Goal: Task Accomplishment & Management: Use online tool/utility

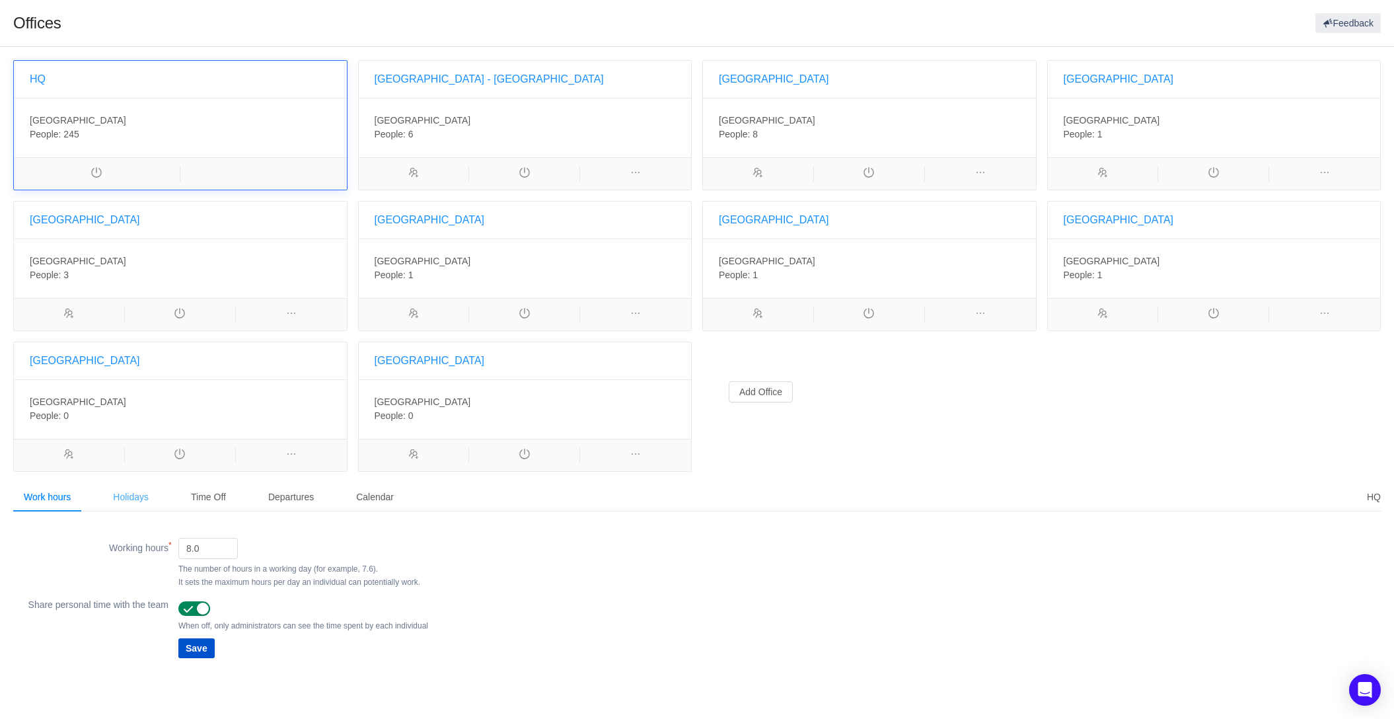
click at [126, 498] on div "Holidays" at bounding box center [130, 497] width 57 height 30
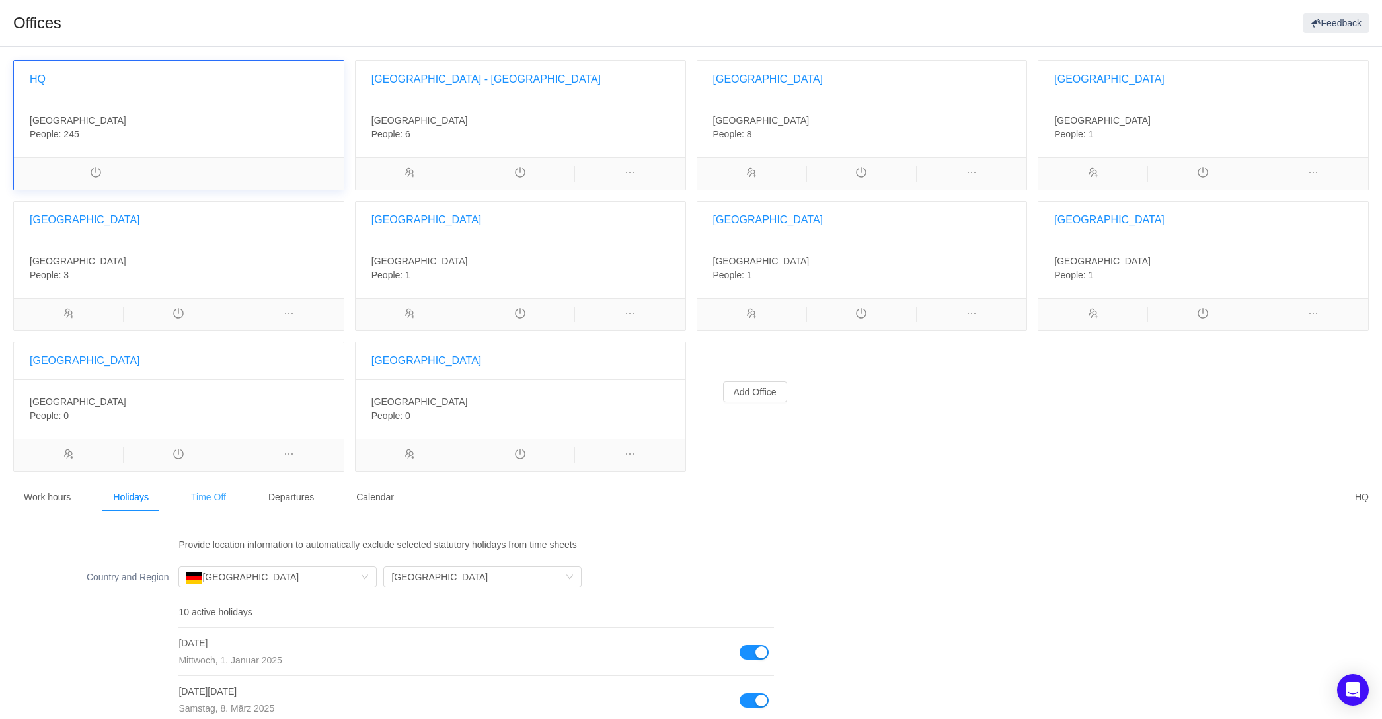
click at [209, 498] on div "Time Off" at bounding box center [208, 497] width 56 height 30
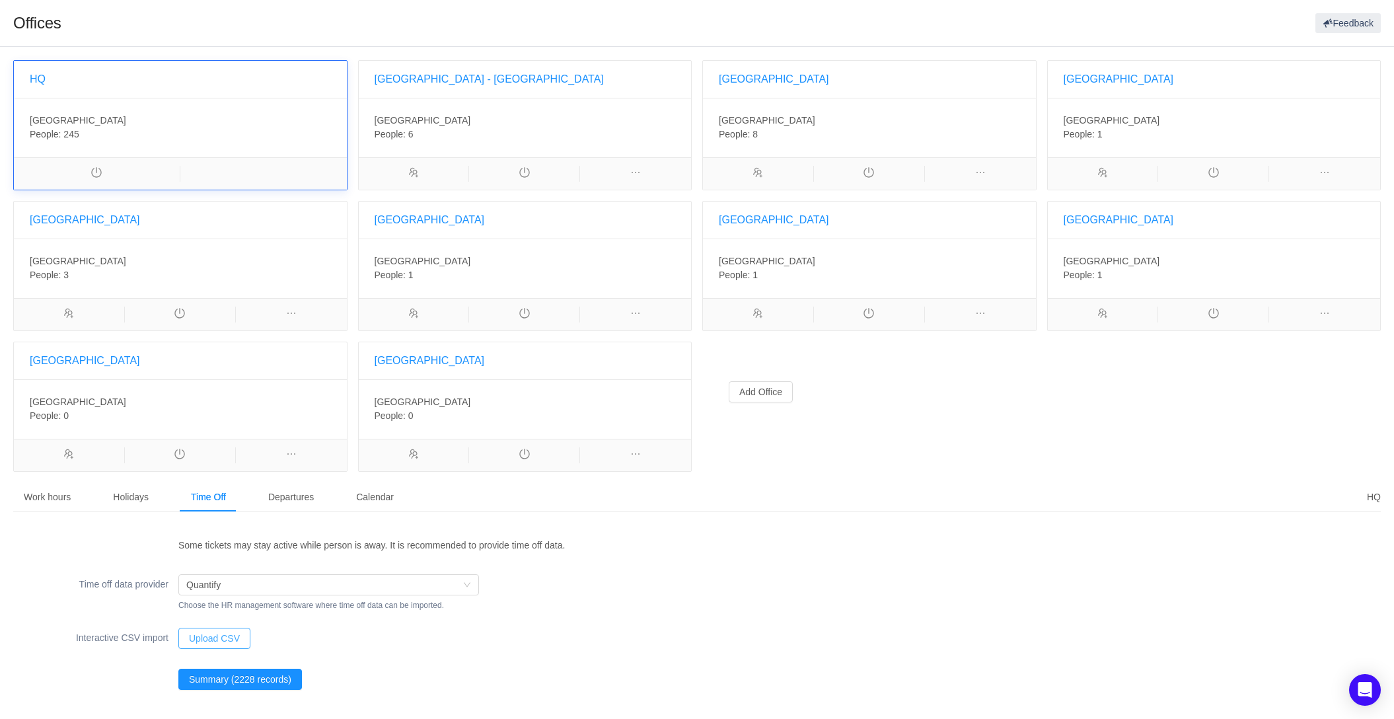
click at [215, 640] on button "Upload CSV" at bounding box center [214, 638] width 72 height 21
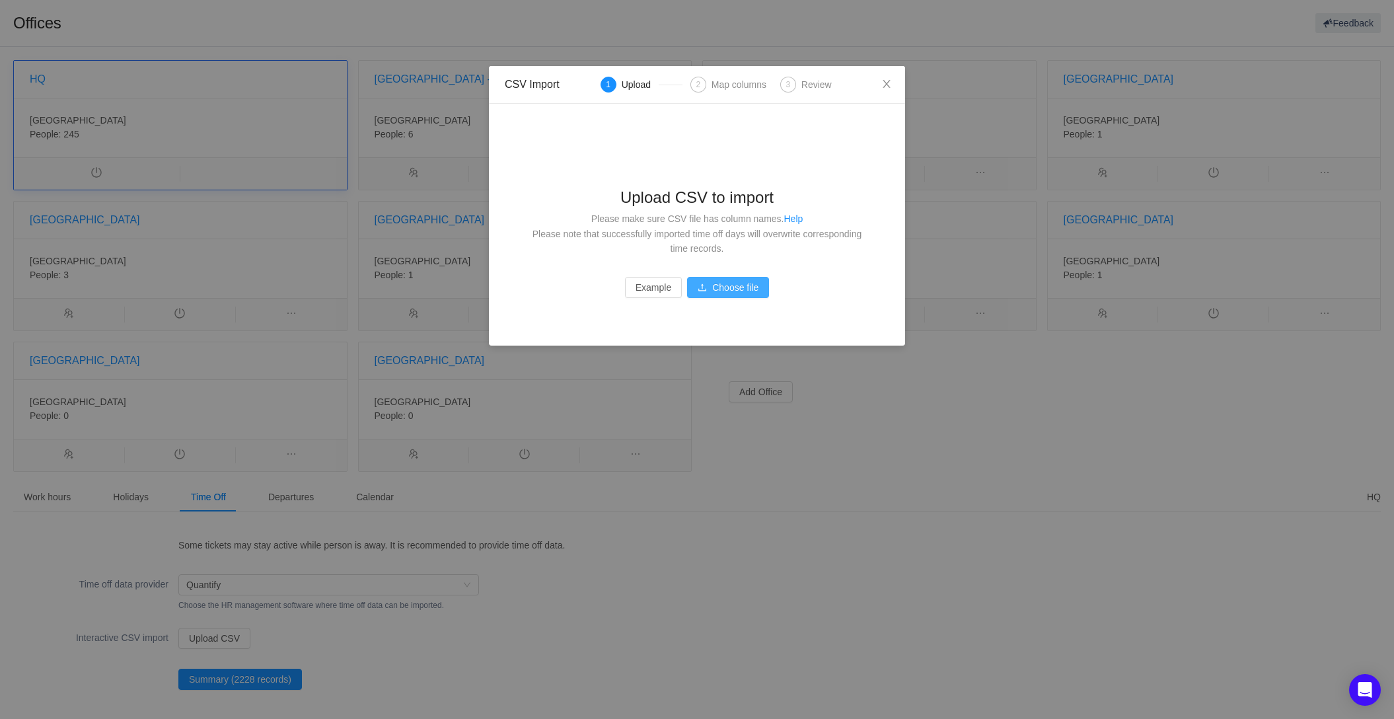
click at [727, 292] on button "Choose file" at bounding box center [728, 287] width 82 height 21
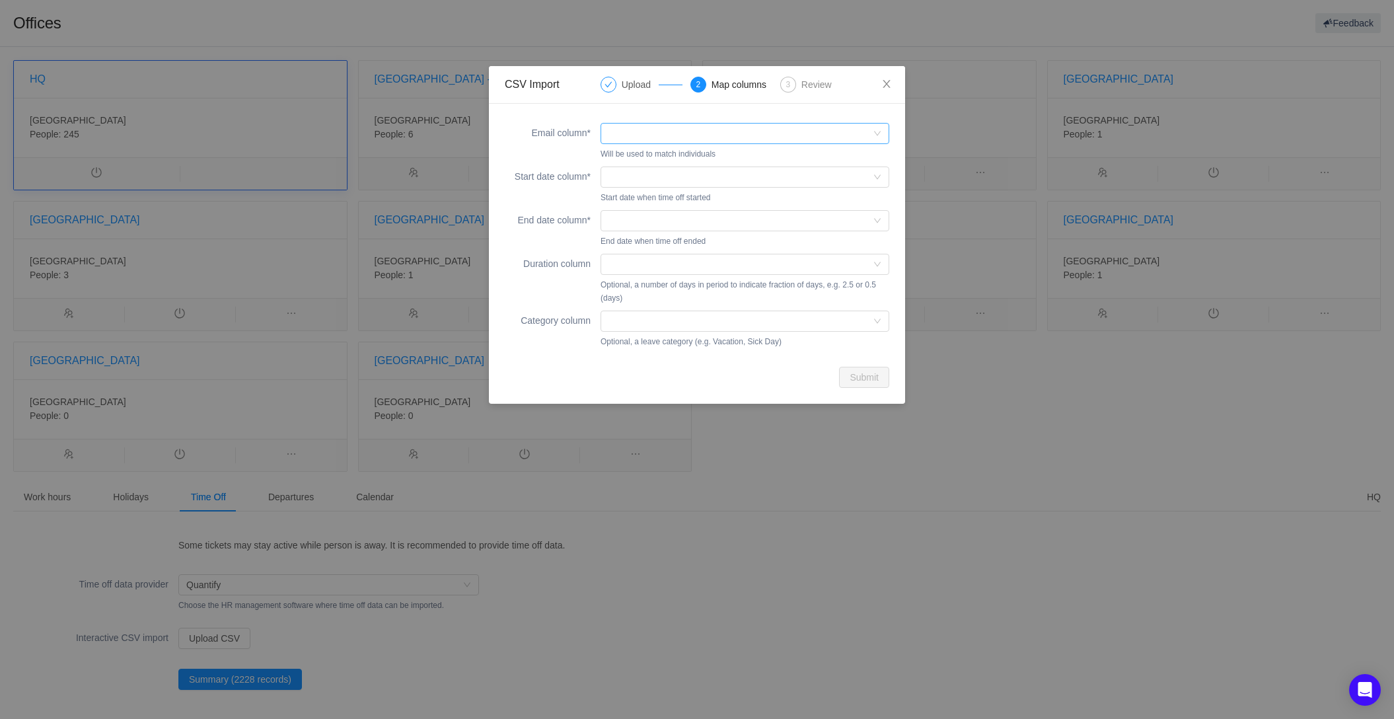
click at [628, 138] on div at bounding box center [741, 134] width 264 height 20
click at [636, 162] on li "Email" at bounding box center [744, 159] width 289 height 21
click at [630, 179] on div at bounding box center [741, 177] width 264 height 20
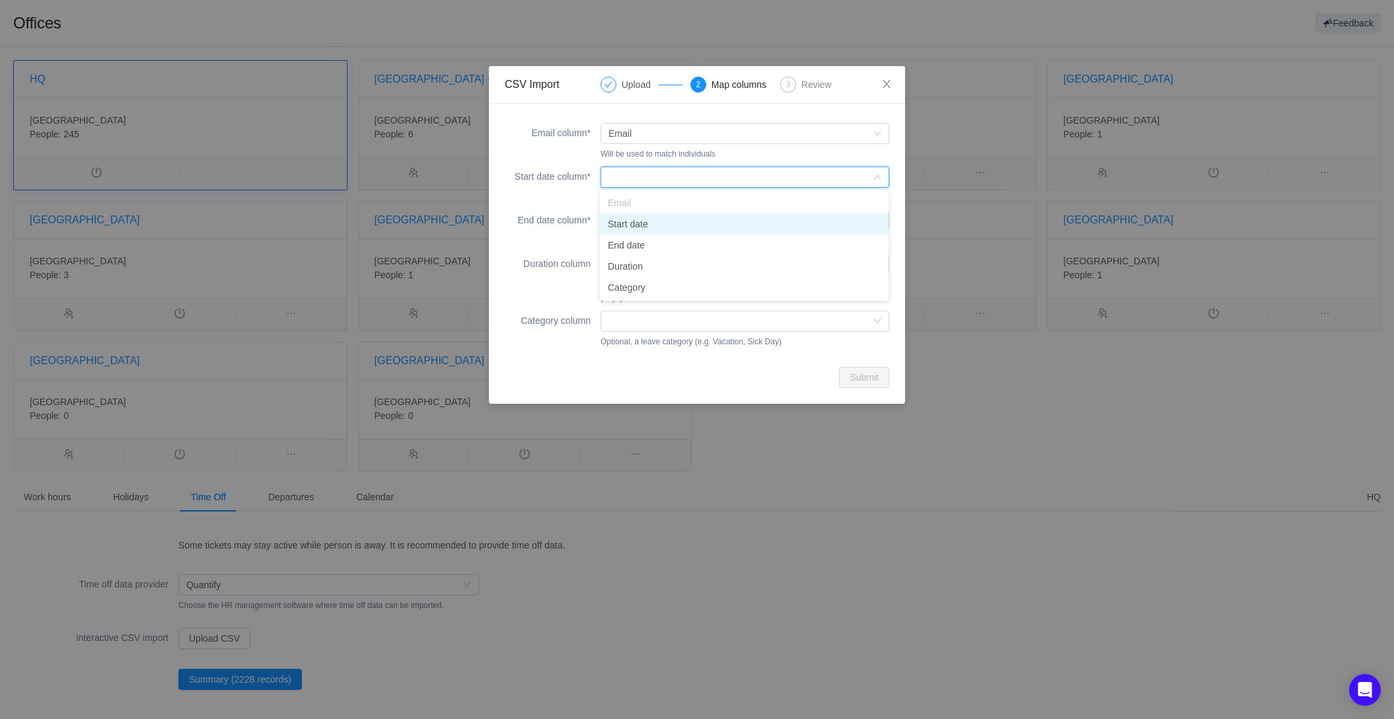
click at [636, 224] on li "Start date" at bounding box center [744, 223] width 289 height 21
click at [636, 221] on div at bounding box center [741, 221] width 264 height 20
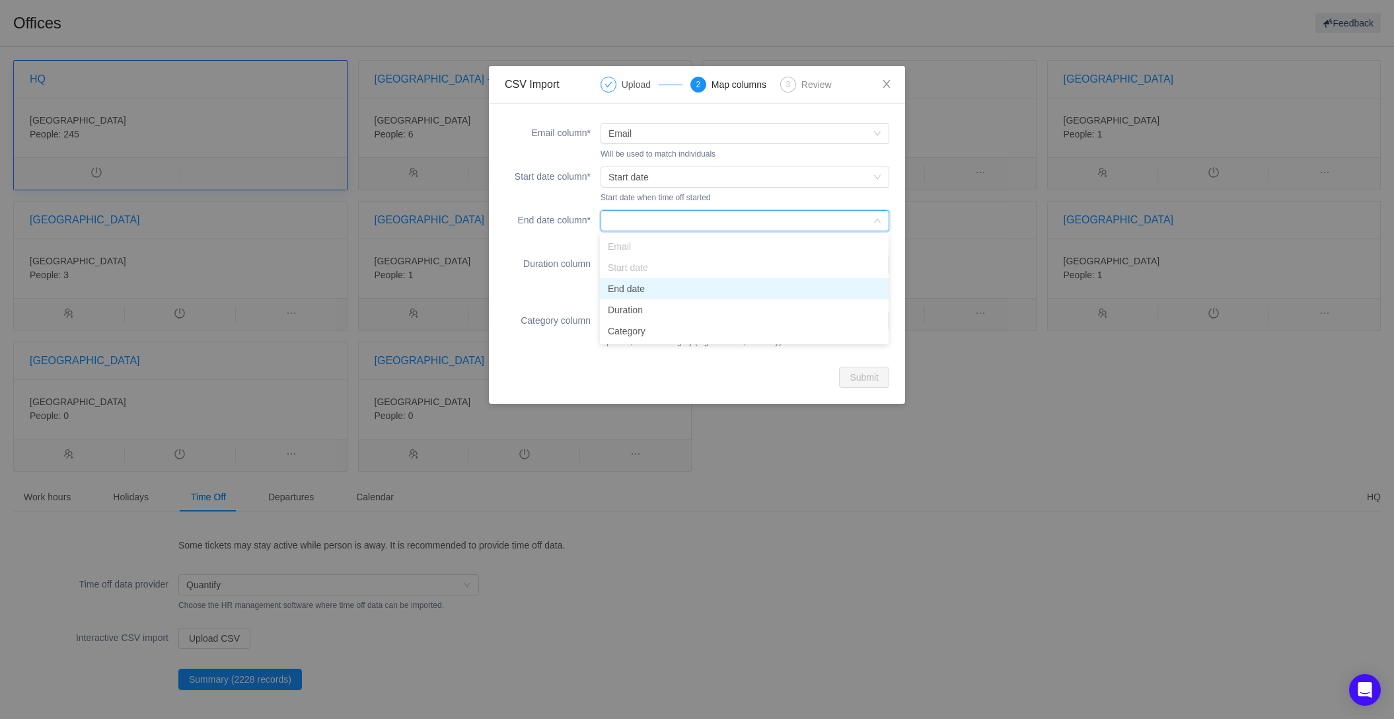
click at [633, 287] on li "End date" at bounding box center [744, 288] width 289 height 21
click at [639, 269] on div at bounding box center [741, 264] width 264 height 20
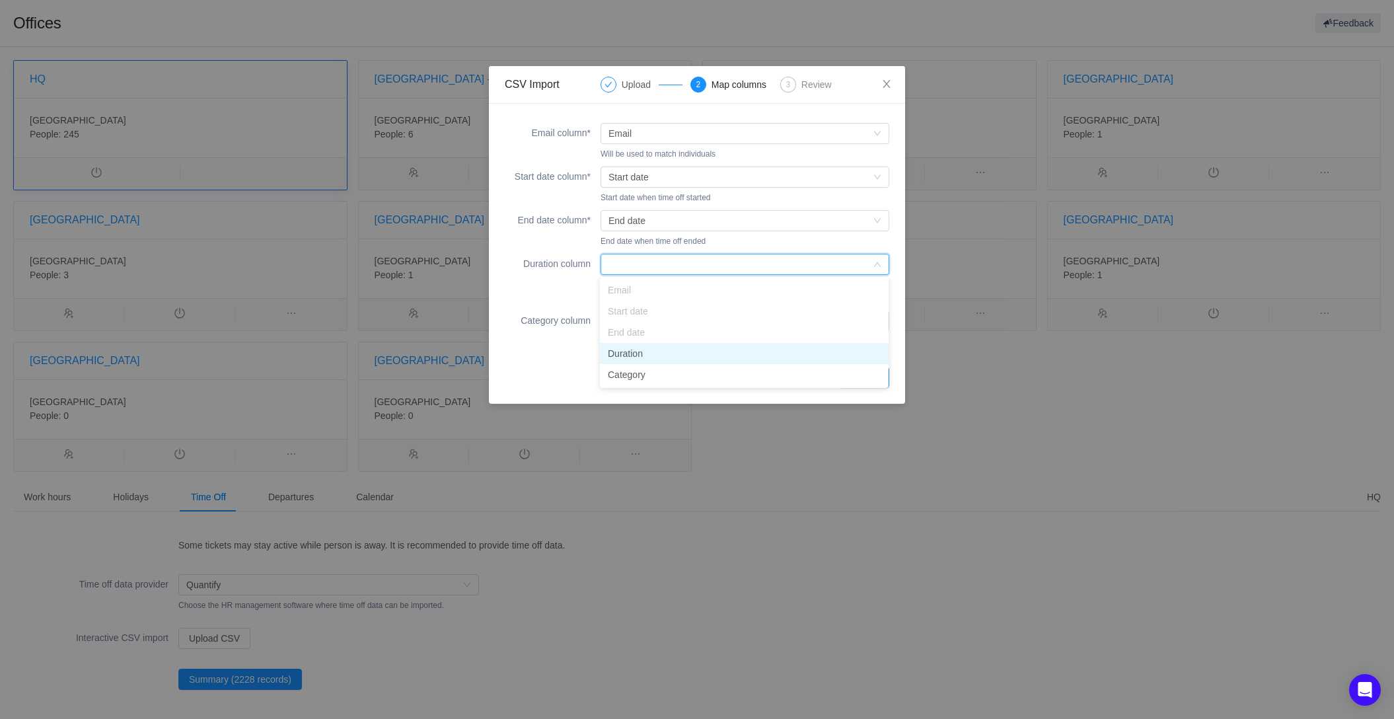
click at [638, 355] on li "Duration" at bounding box center [744, 353] width 289 height 21
click at [644, 322] on div at bounding box center [741, 321] width 264 height 20
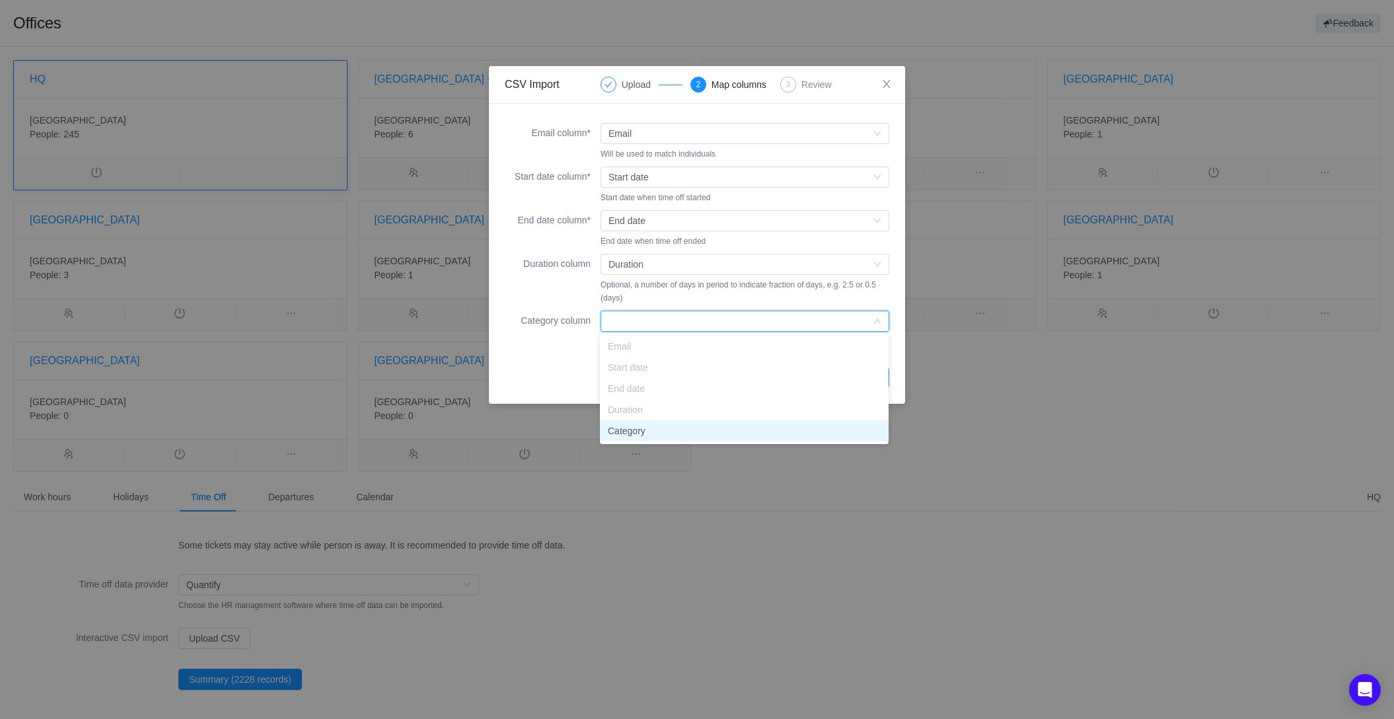
click at [640, 434] on li "Category" at bounding box center [744, 430] width 289 height 21
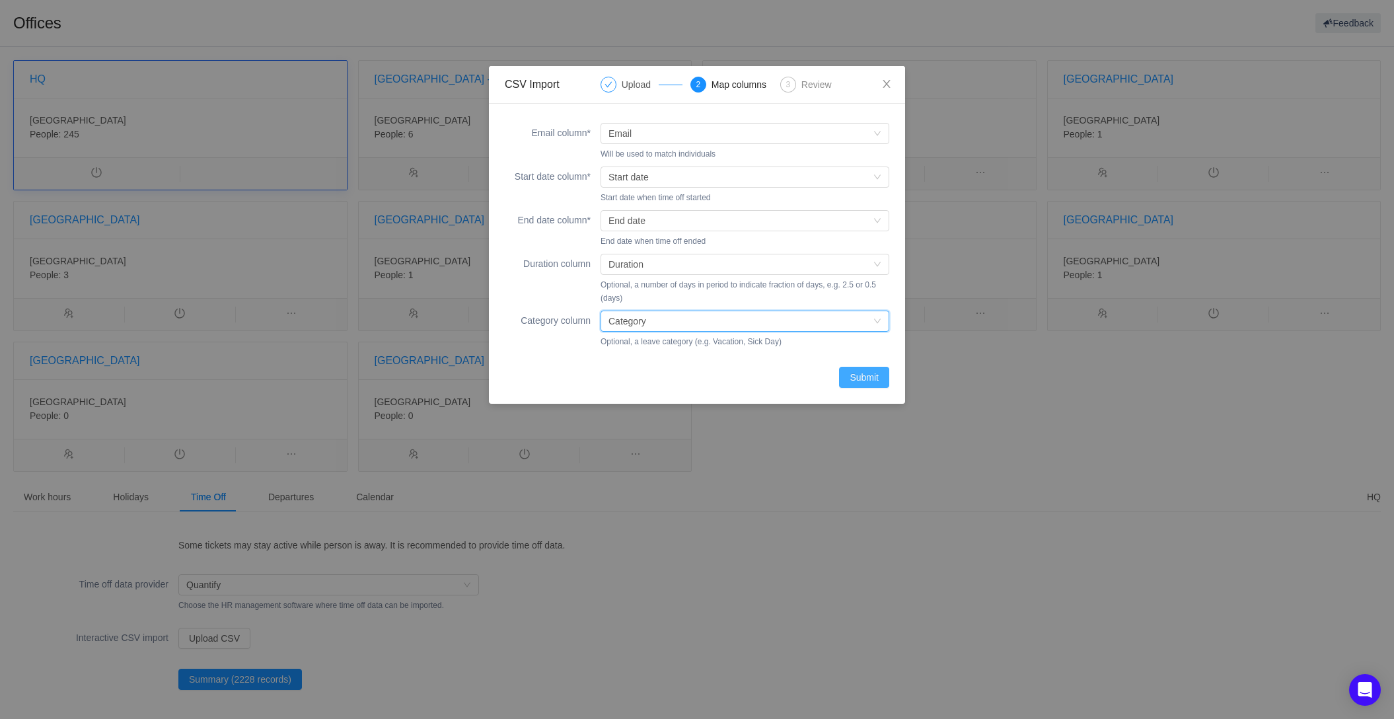
click at [868, 379] on button "Submit" at bounding box center [864, 377] width 50 height 21
click at [868, 379] on div "Submit" at bounding box center [697, 377] width 385 height 21
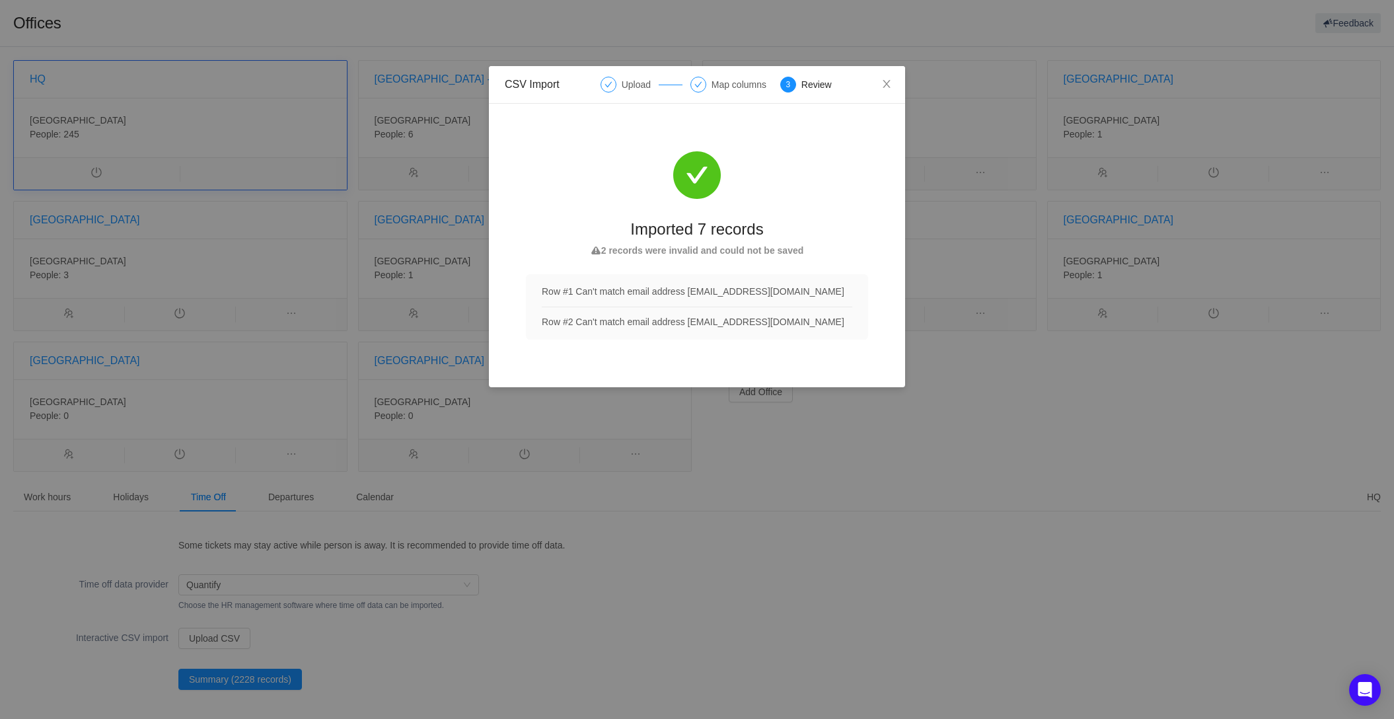
click at [848, 557] on div "CSV Import Upload Map columns 3 Review > Imported 7 records 2 records were inva…" at bounding box center [697, 359] width 1394 height 719
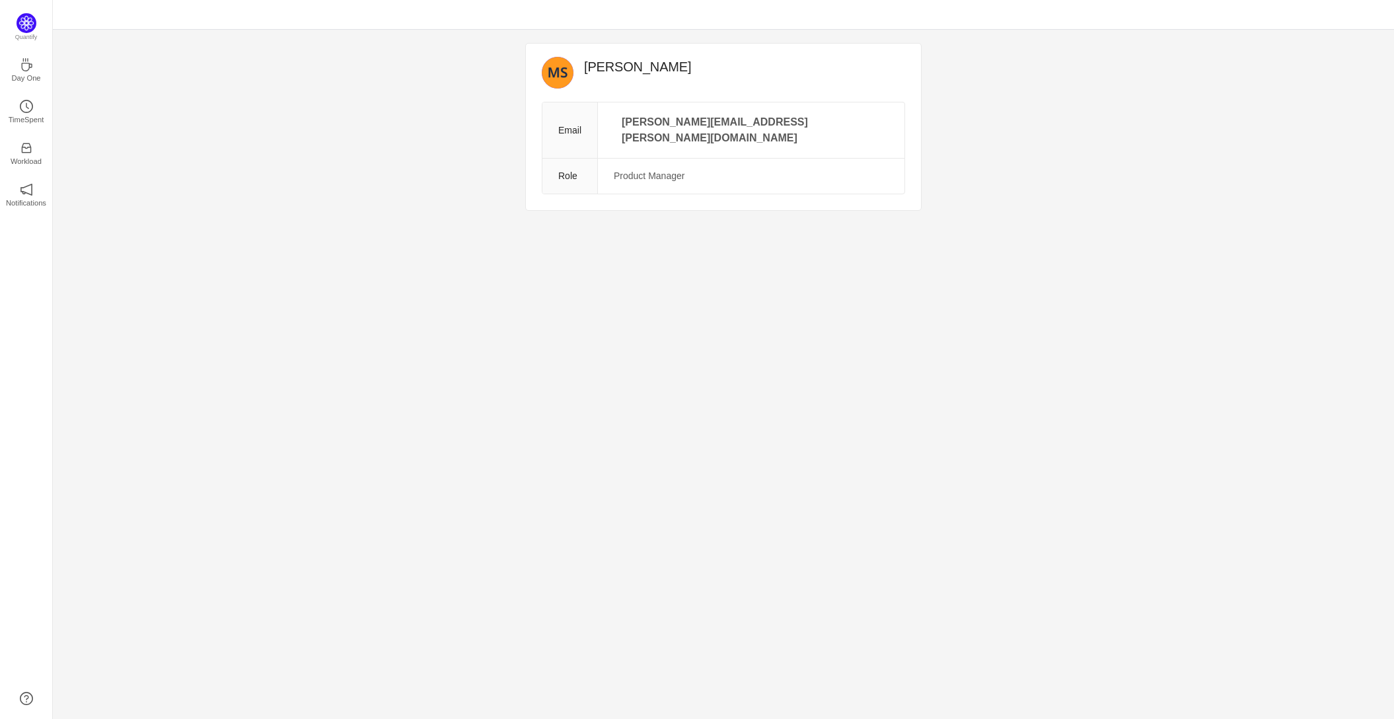
click at [899, 108] on td "[PERSON_NAME][EMAIL_ADDRESS][PERSON_NAME][DOMAIN_NAME]" at bounding box center [751, 130] width 307 height 56
click at [827, 124] on td "[PERSON_NAME][EMAIL_ADDRESS][PERSON_NAME][DOMAIN_NAME]" at bounding box center [751, 130] width 307 height 56
click at [884, 116] on icon "icon: edit" at bounding box center [888, 114] width 9 height 9
click at [398, 223] on div "Marcel Schuller Email marcel.schuller@simplesurance.de Role Product Manager Qua…" at bounding box center [724, 374] width 1342 height 689
click at [956, 392] on div "Marcel Schuller Email marcel.schuller@simplesurance.de Role Product Manager Qua…" at bounding box center [724, 374] width 1342 height 689
